Goal: Contribute content

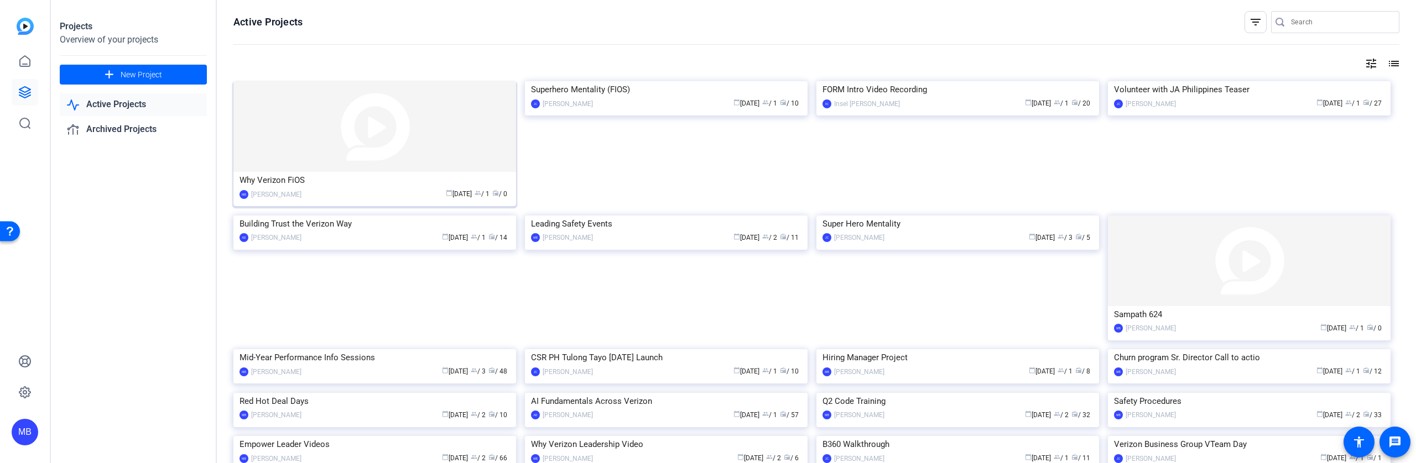
click at [271, 173] on div "Why Verizon FiOS" at bounding box center [374, 180] width 270 height 17
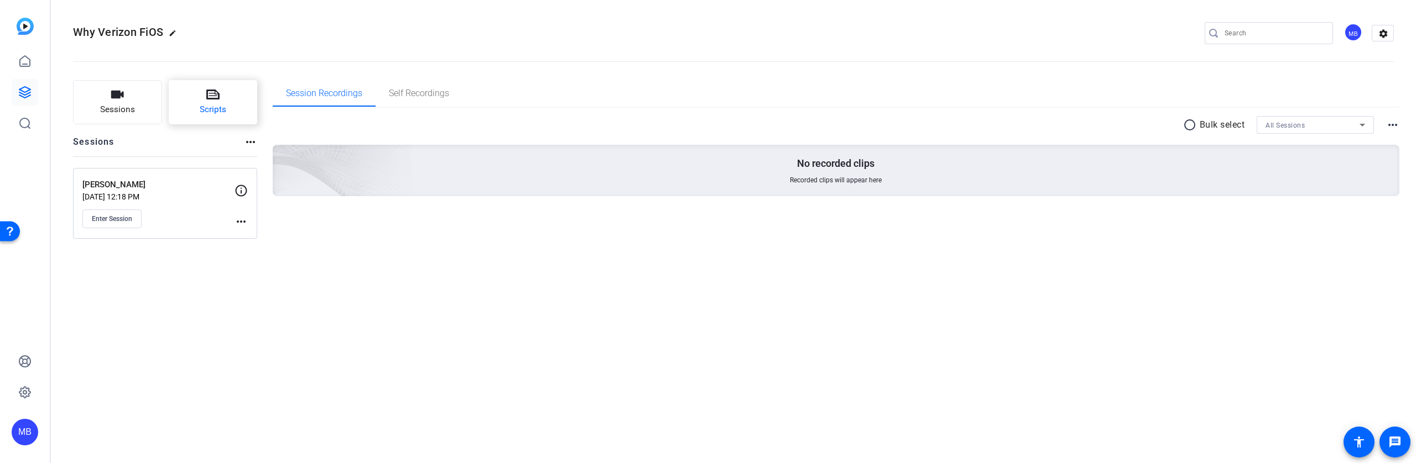
click at [224, 88] on button "Scripts" at bounding box center [213, 102] width 89 height 44
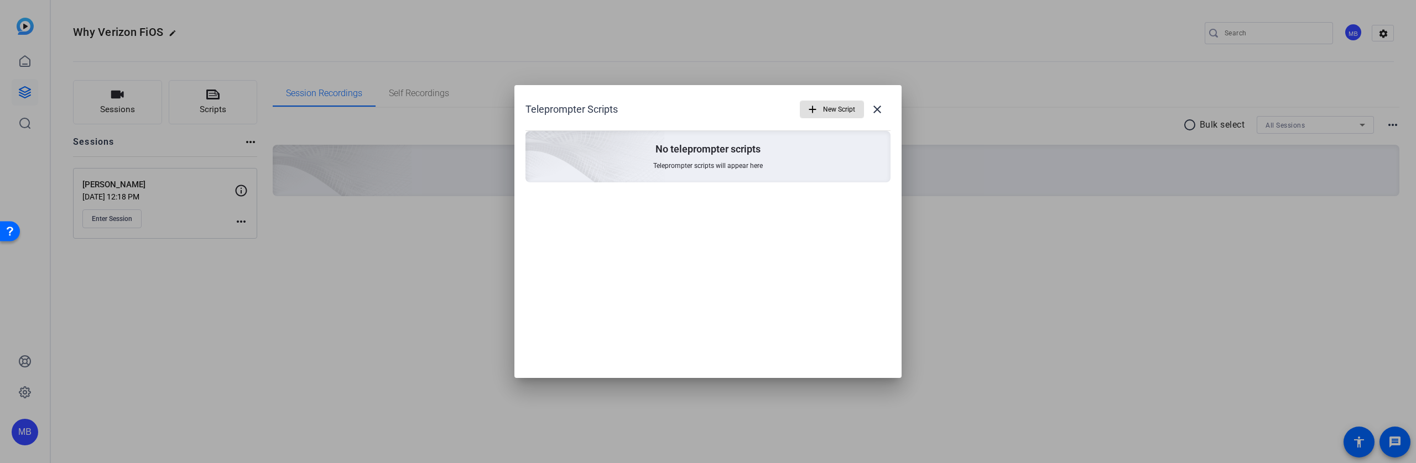
click at [842, 103] on span "New Script" at bounding box center [839, 109] width 32 height 21
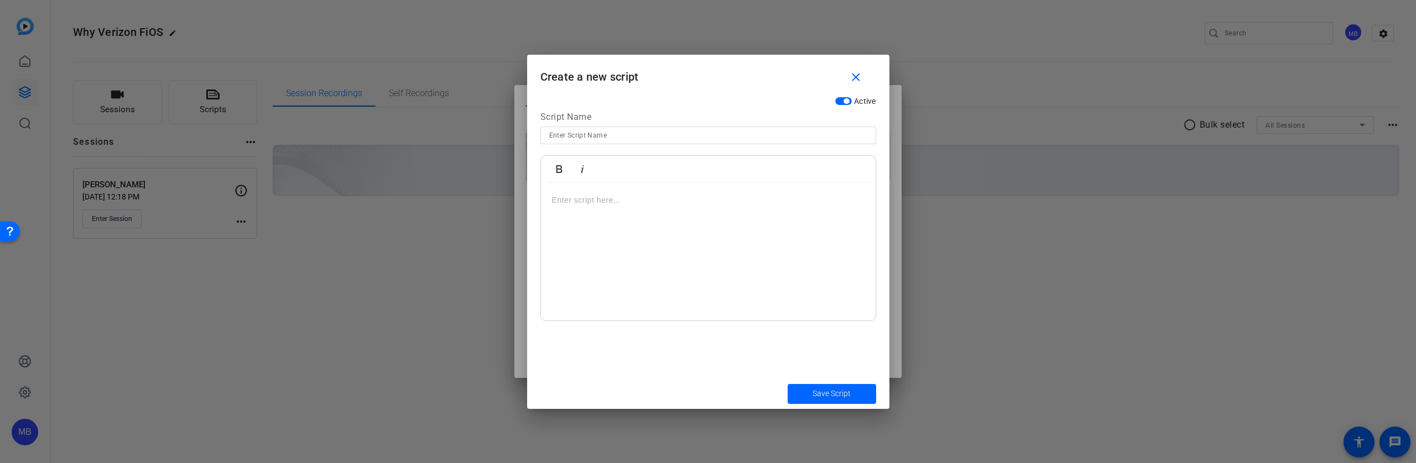
drag, startPoint x: 587, startPoint y: 139, endPoint x: 600, endPoint y: 142, distance: 13.0
click at [587, 139] on input at bounding box center [708, 135] width 318 height 13
type input "[PERSON_NAME]"
click at [569, 192] on div at bounding box center [708, 252] width 335 height 138
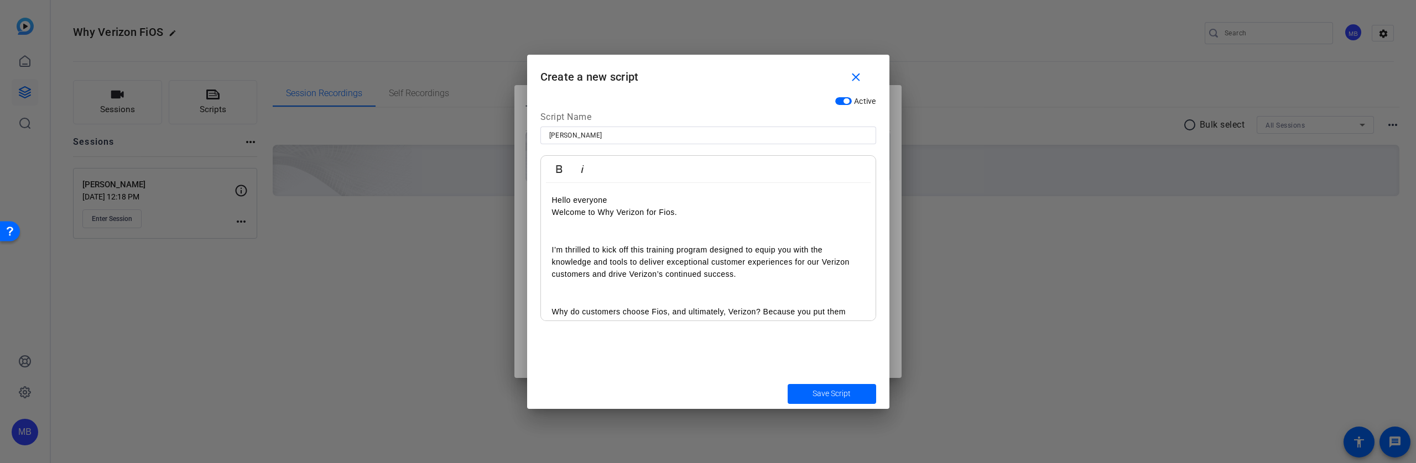
click at [676, 233] on p at bounding box center [708, 237] width 312 height 12
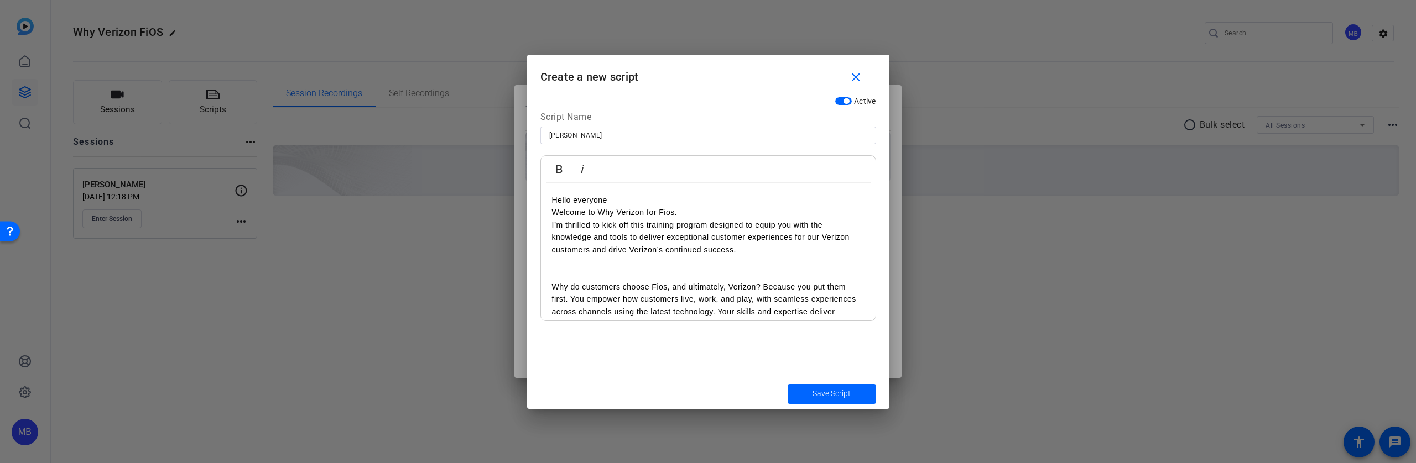
click at [640, 204] on p "Hello everyone" at bounding box center [708, 200] width 312 height 12
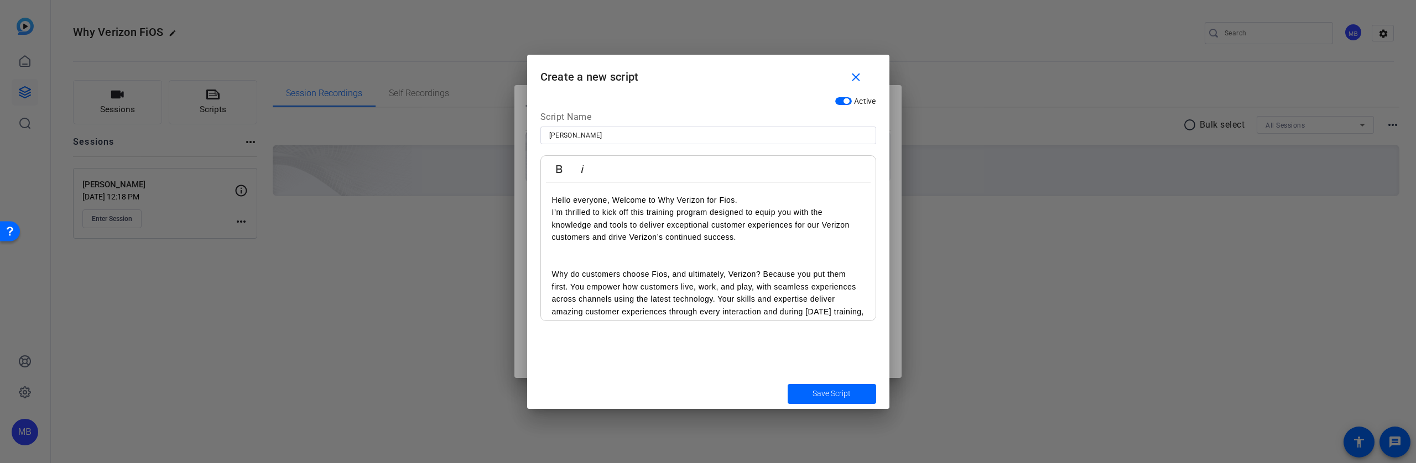
click at [755, 237] on p "I’m thrilled to kick off this training program designed to equip you with the k…" at bounding box center [708, 224] width 312 height 37
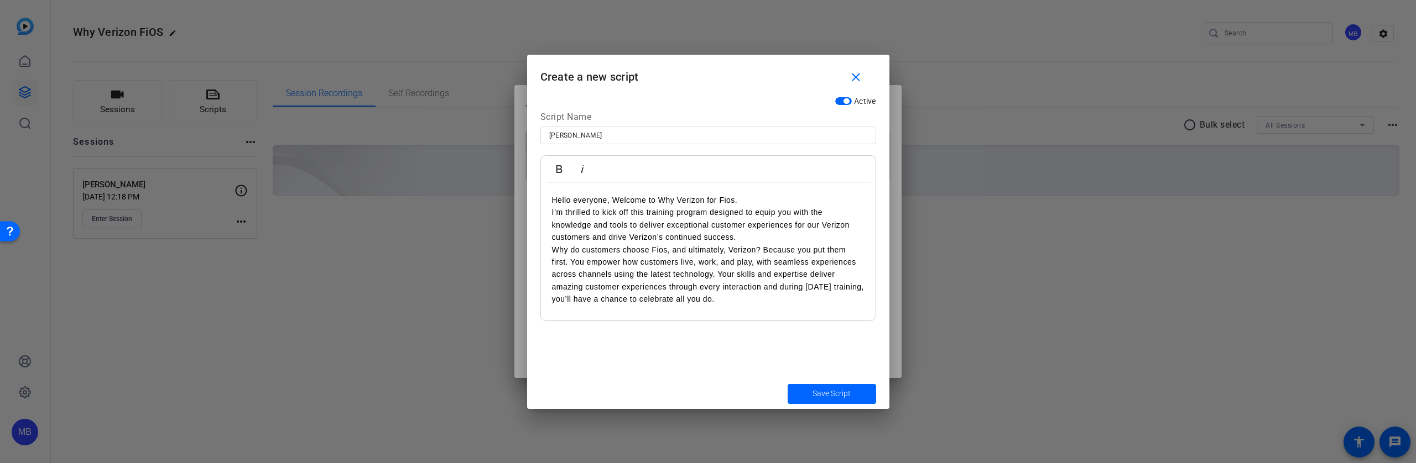
click at [764, 296] on p "Why do customers choose Fios, and ultimately, Verizon? Because you put them fir…" at bounding box center [708, 275] width 312 height 62
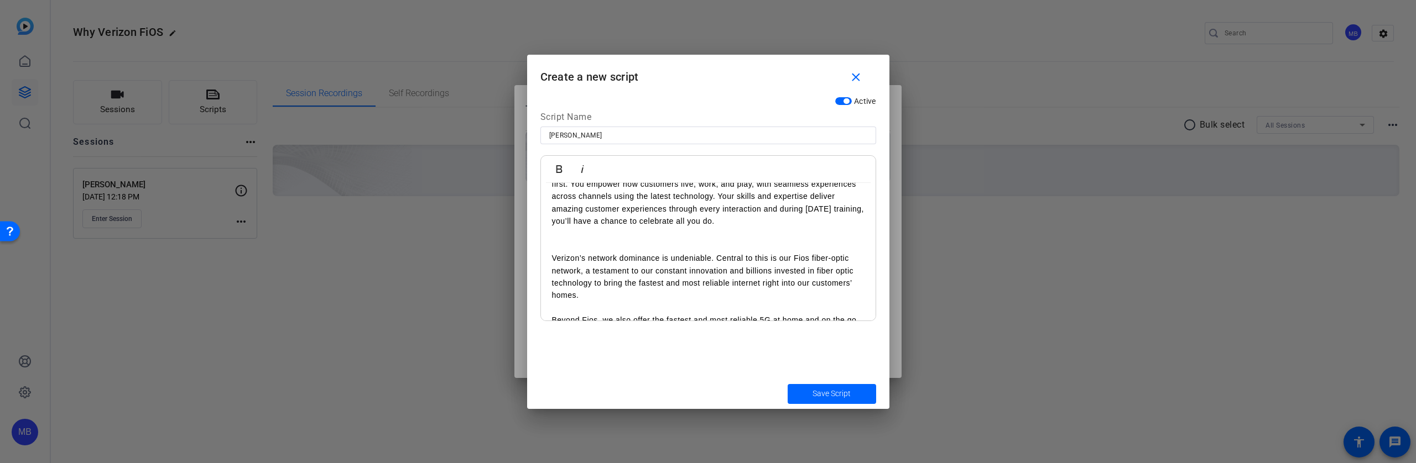
scroll to position [79, 0]
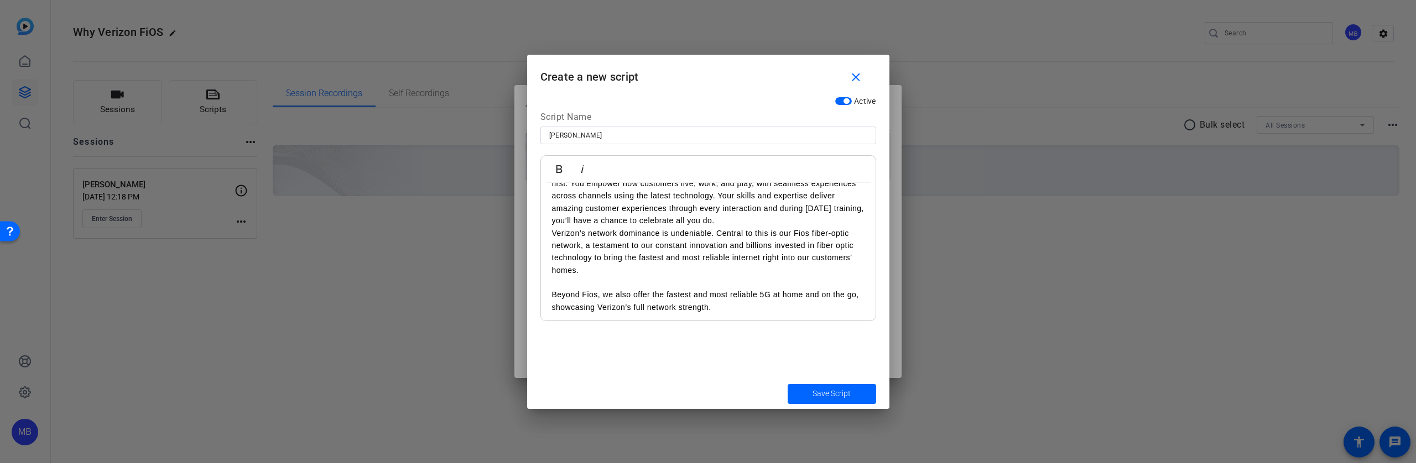
click at [637, 273] on p "Verizon’s network dominance is undeniable. Central to this is our Fios fiber-op…" at bounding box center [708, 252] width 312 height 50
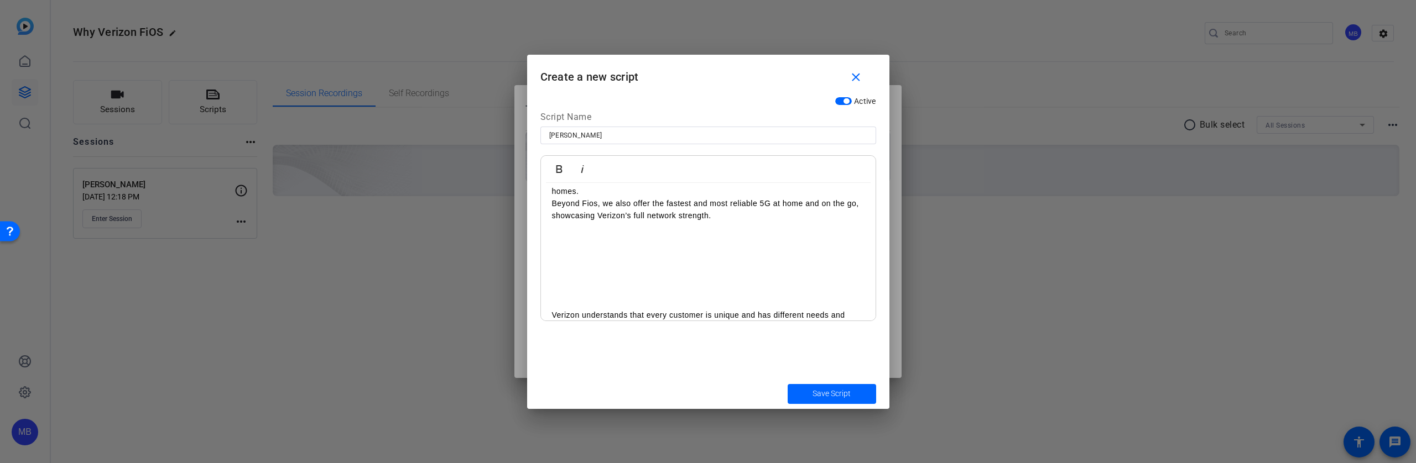
scroll to position [160, 0]
click at [747, 218] on p "Beyond Fios, we also offer the fastest and most reliable 5G at home and on the …" at bounding box center [708, 207] width 312 height 25
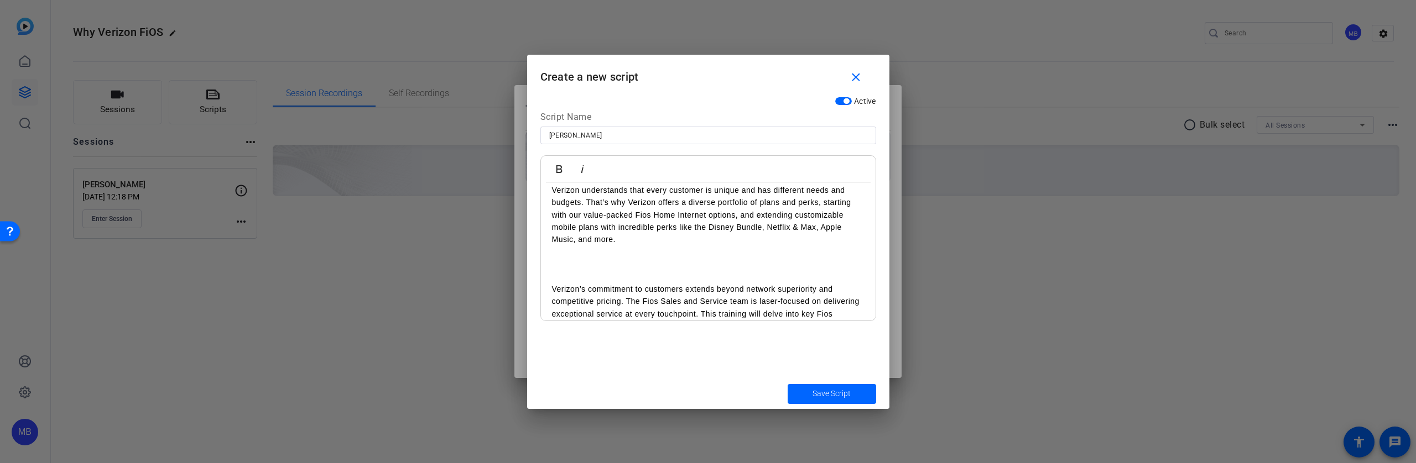
scroll to position [210, 0]
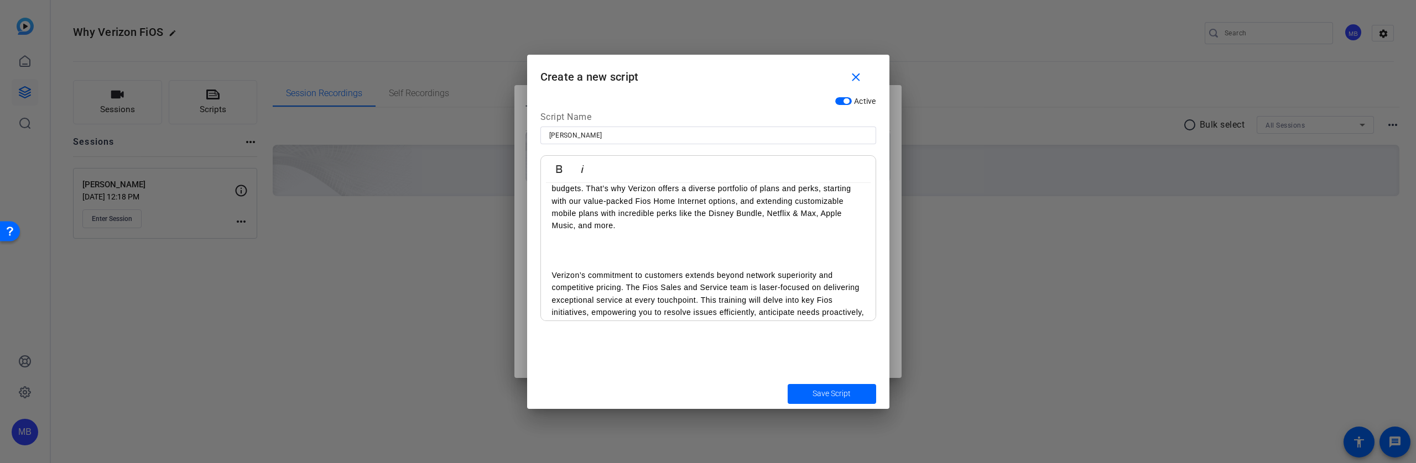
click at [550, 275] on div "Hello everyone, Welcome to Why Verizon for Fios. I’m thrilled to kick off this …" at bounding box center [708, 225] width 335 height 505
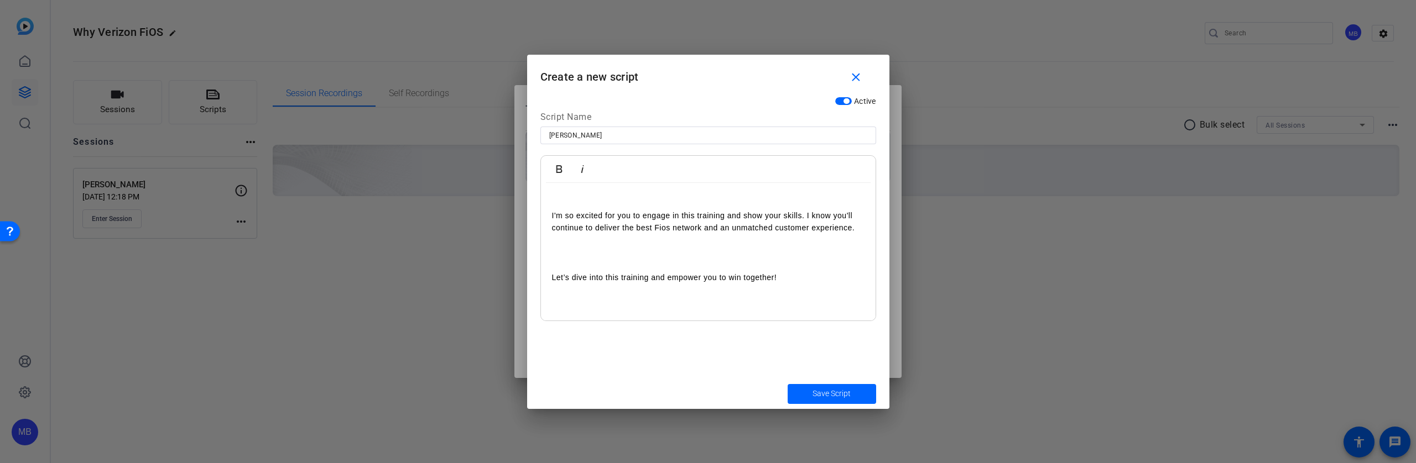
scroll to position [270, 0]
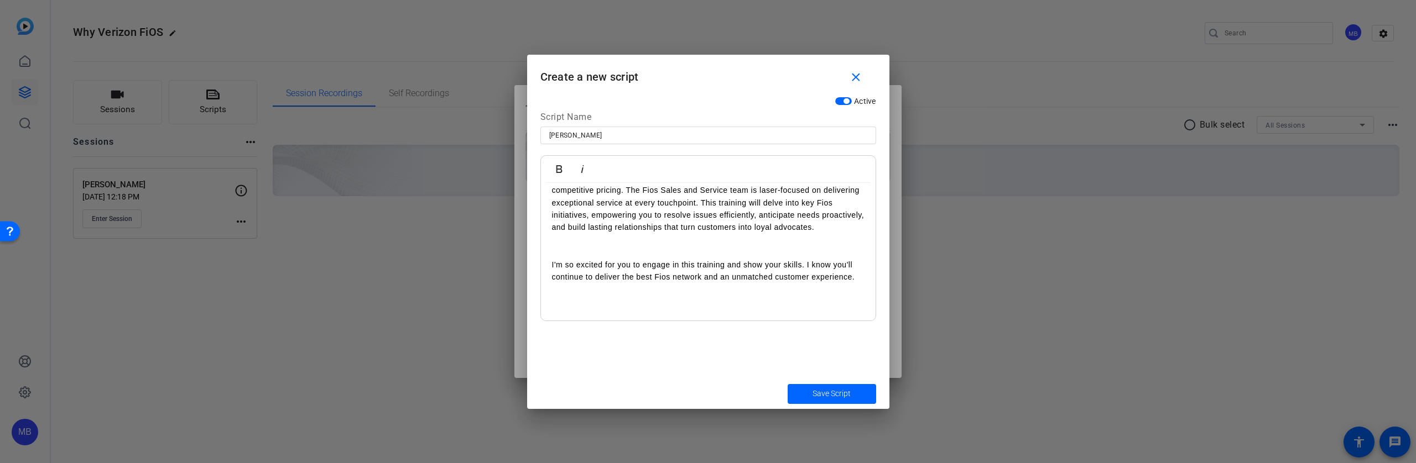
click at [551, 269] on div "Hello everyone, Welcome to Why Verizon for Fios. I’m thrilled to kick off this …" at bounding box center [708, 147] width 335 height 468
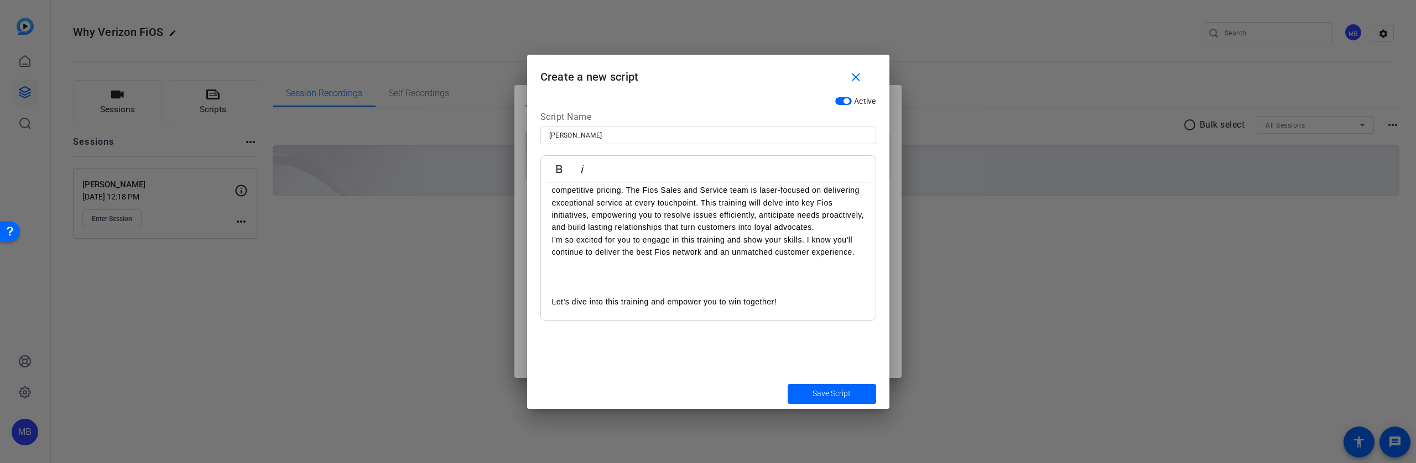
click at [551, 310] on div "Hello everyone, Welcome to Why Verizon for Fios. I’m thrilled to kick off this …" at bounding box center [708, 134] width 335 height 443
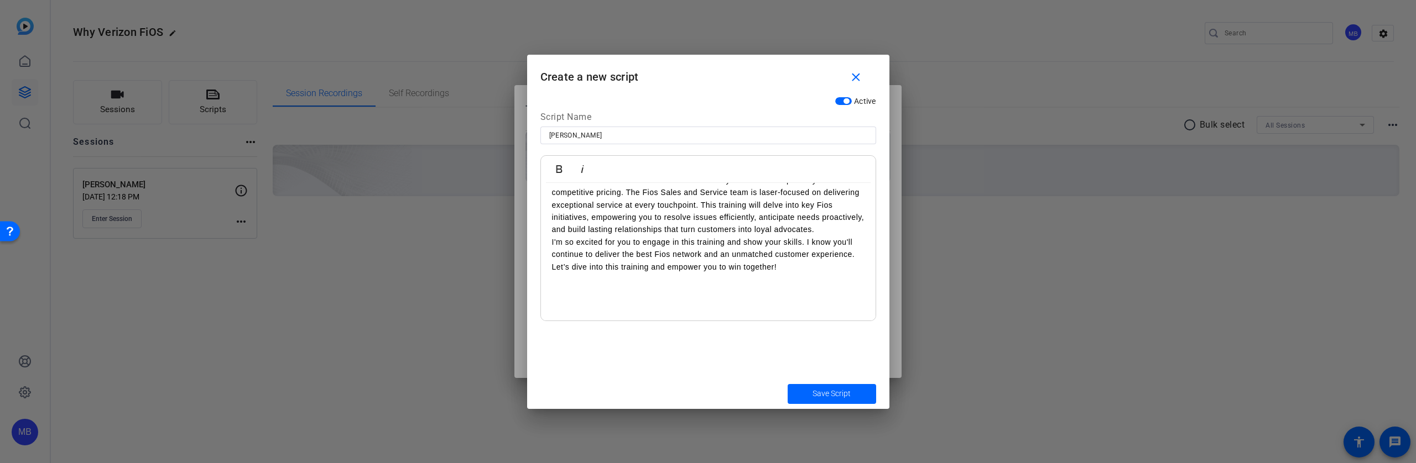
click at [557, 285] on p at bounding box center [708, 279] width 312 height 12
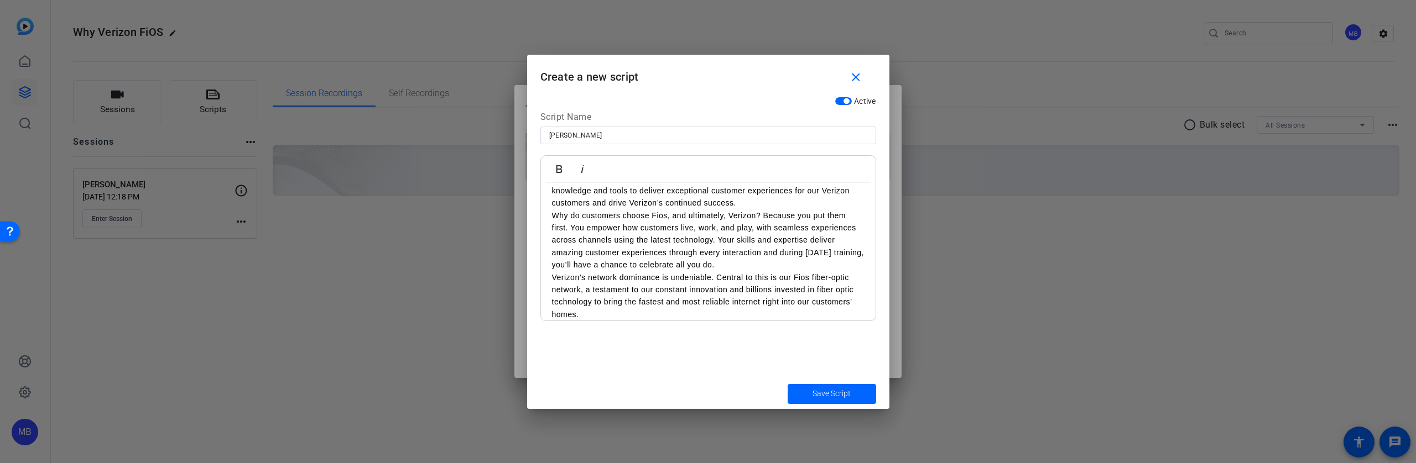
scroll to position [0, 0]
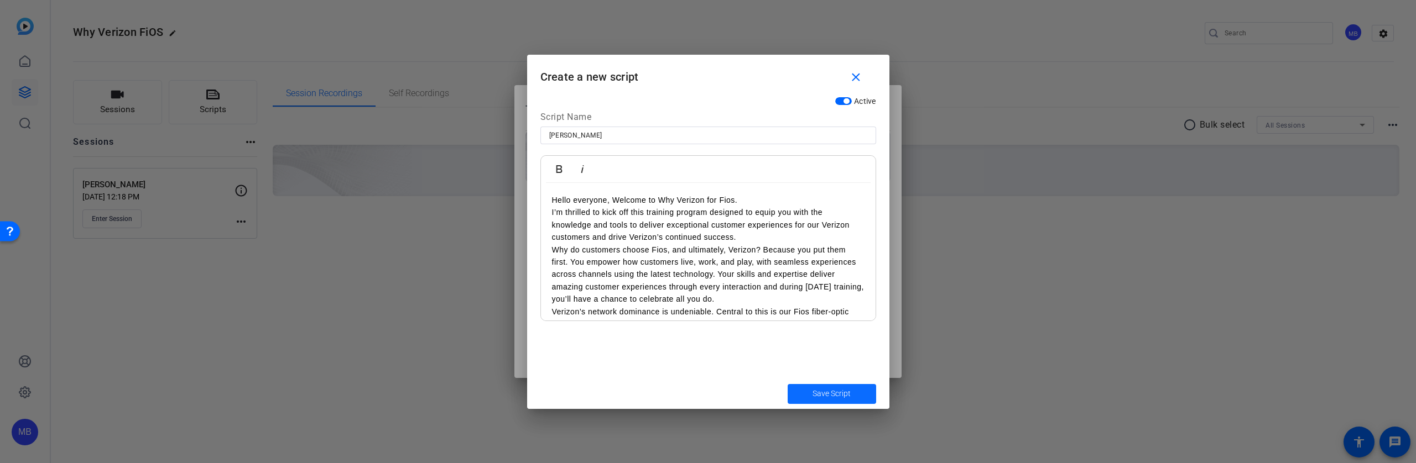
click at [841, 391] on span "Save Script" at bounding box center [831, 394] width 38 height 12
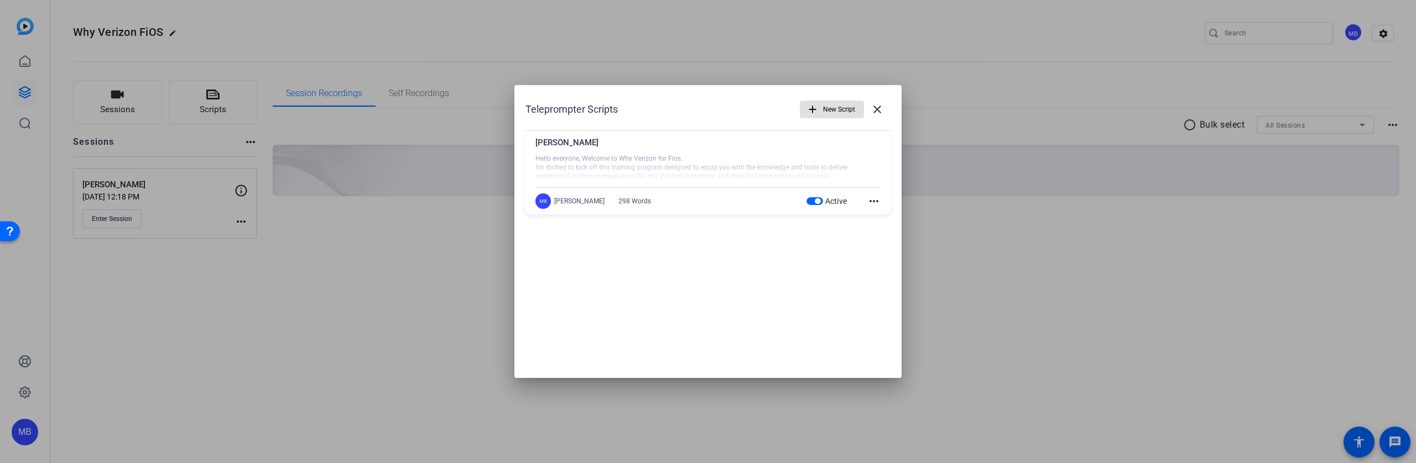
click at [413, 298] on div at bounding box center [708, 231] width 1416 height 463
